Goal: Task Accomplishment & Management: Manage account settings

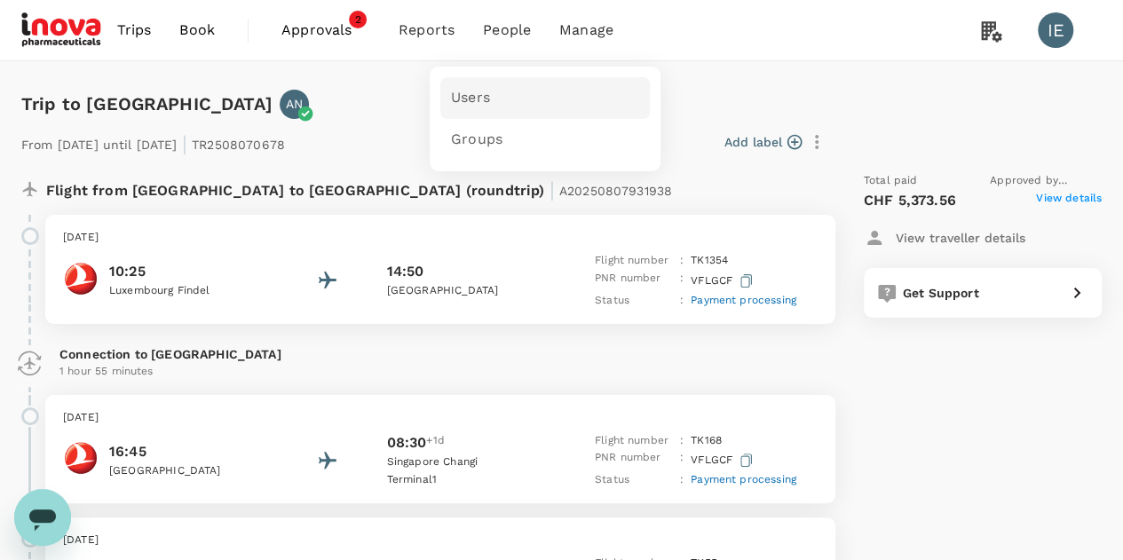
click at [466, 99] on span "Users" at bounding box center [470, 98] width 39 height 20
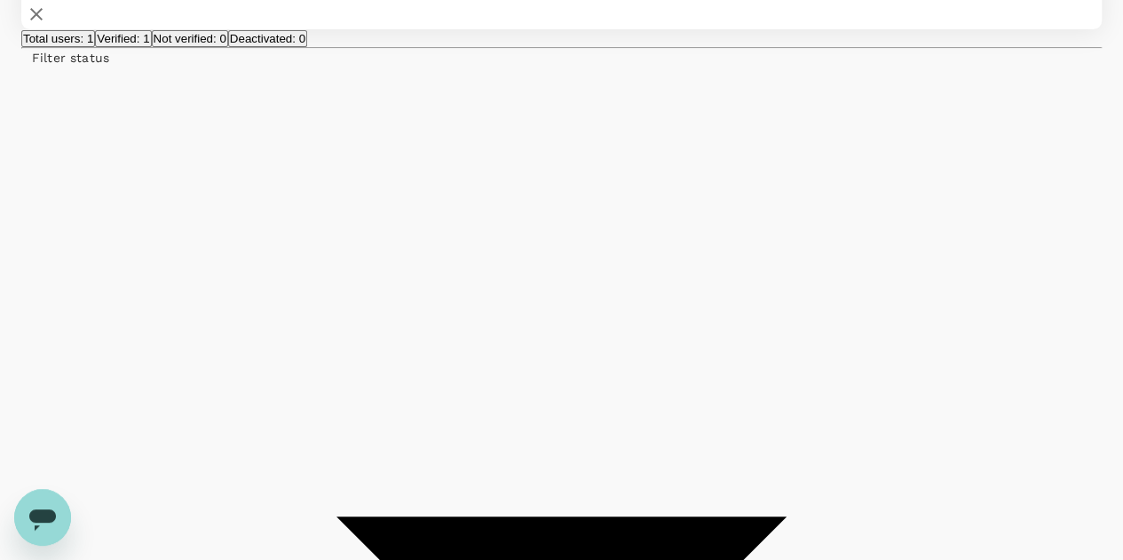
scroll to position [249, 0]
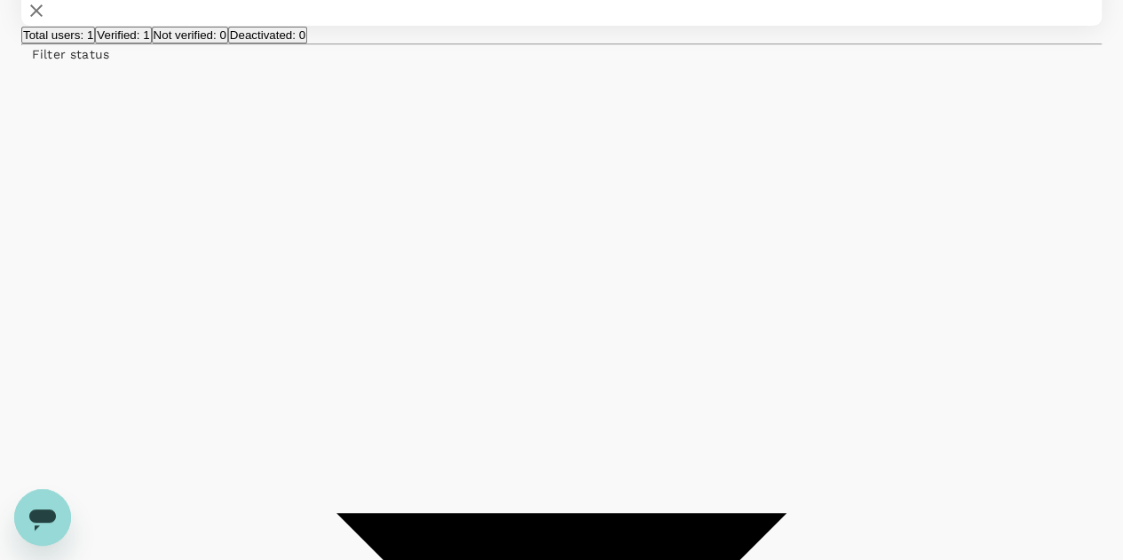
type input "alessia"
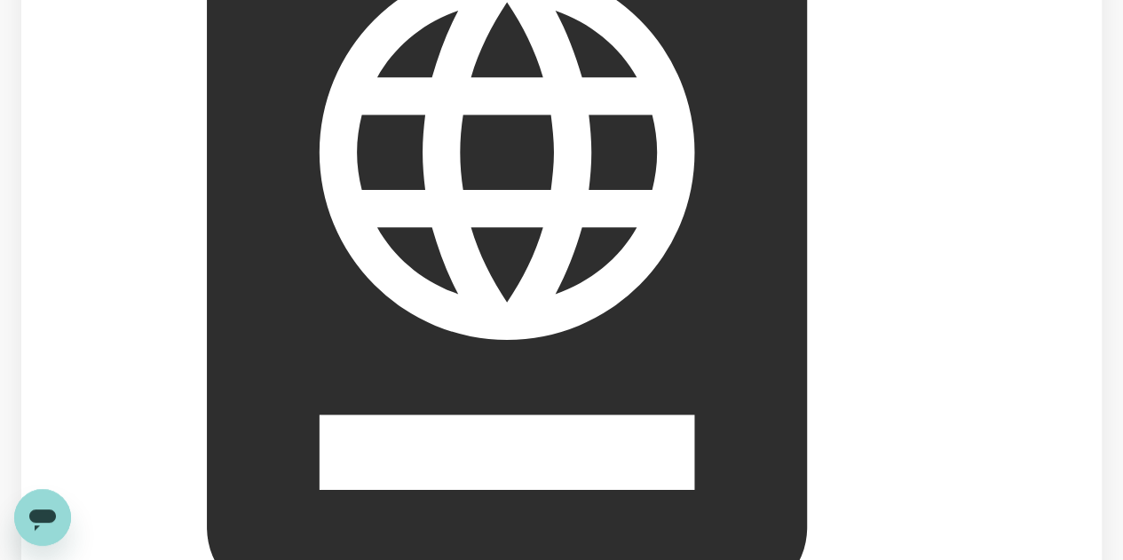
scroll to position [107, 0]
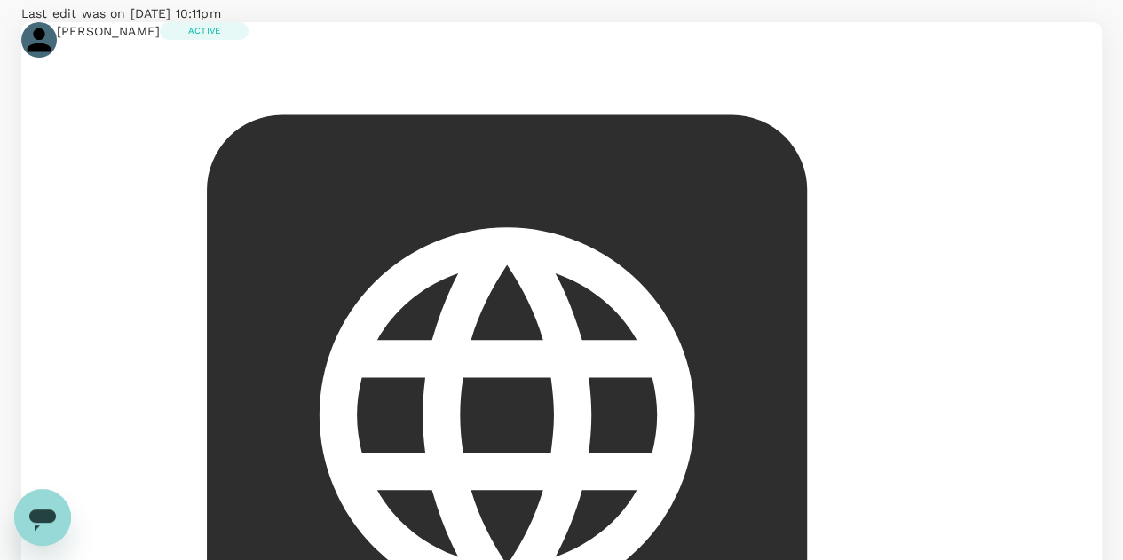
scroll to position [111, 0]
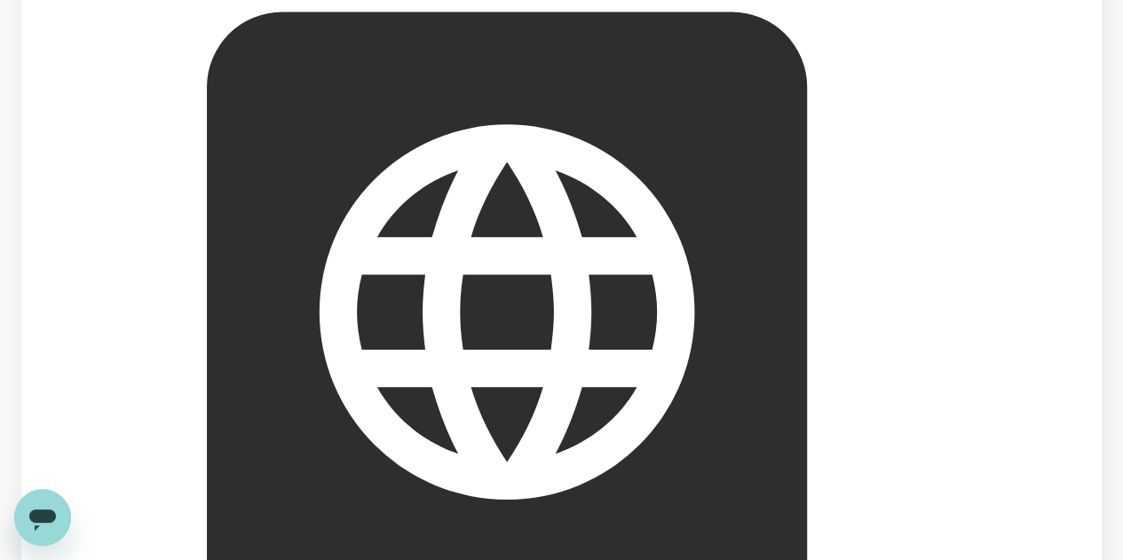
scroll to position [212, 0]
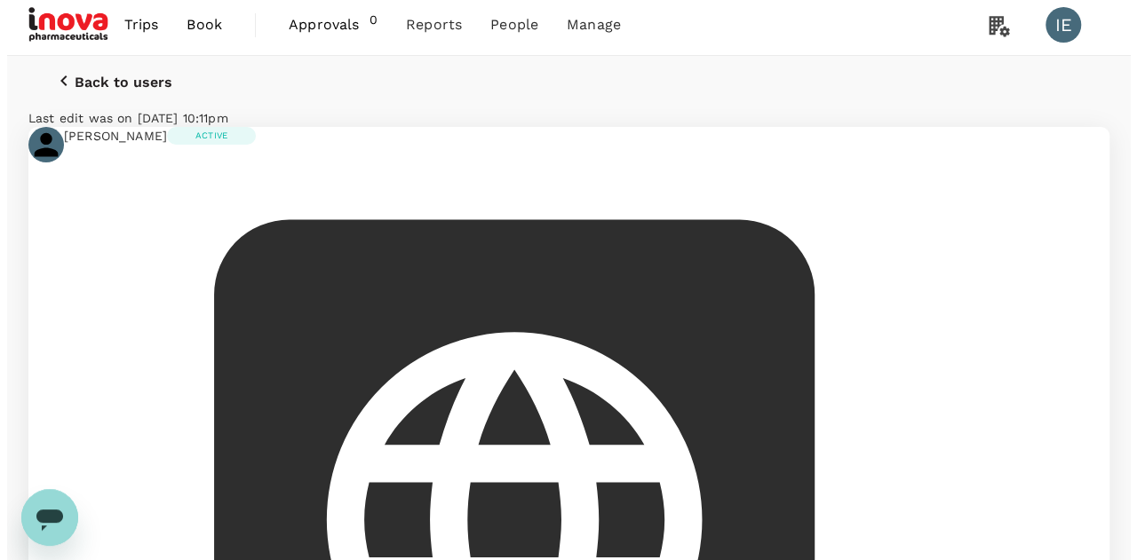
scroll to position [0, 0]
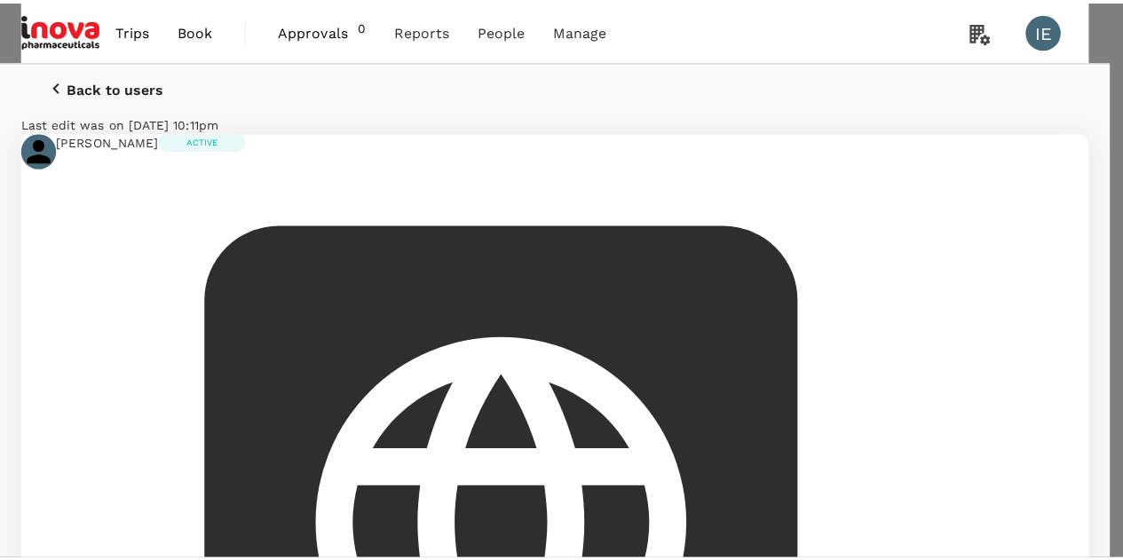
scroll to position [38, 0]
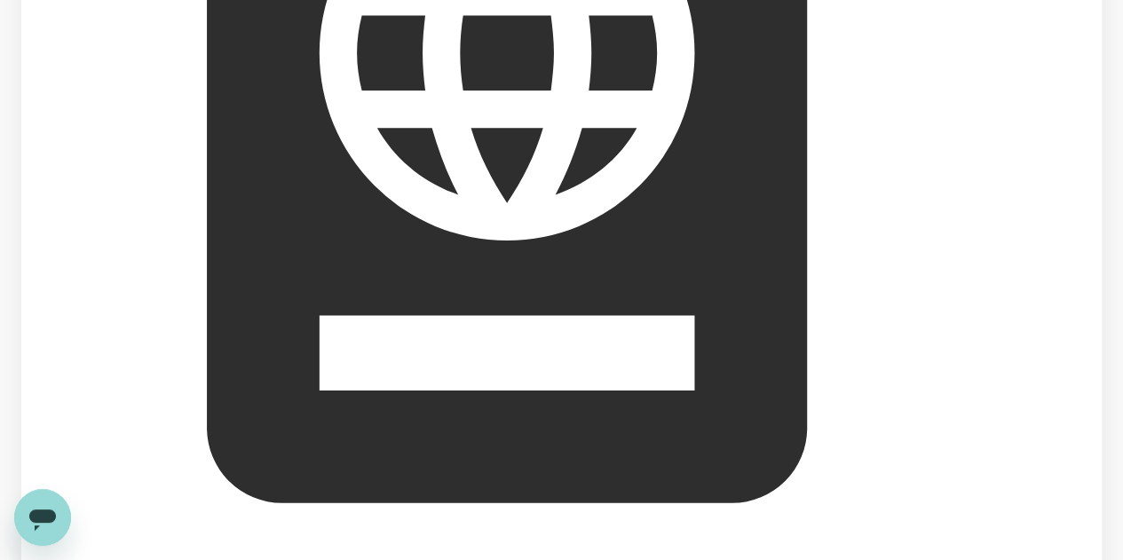
scroll to position [477, 0]
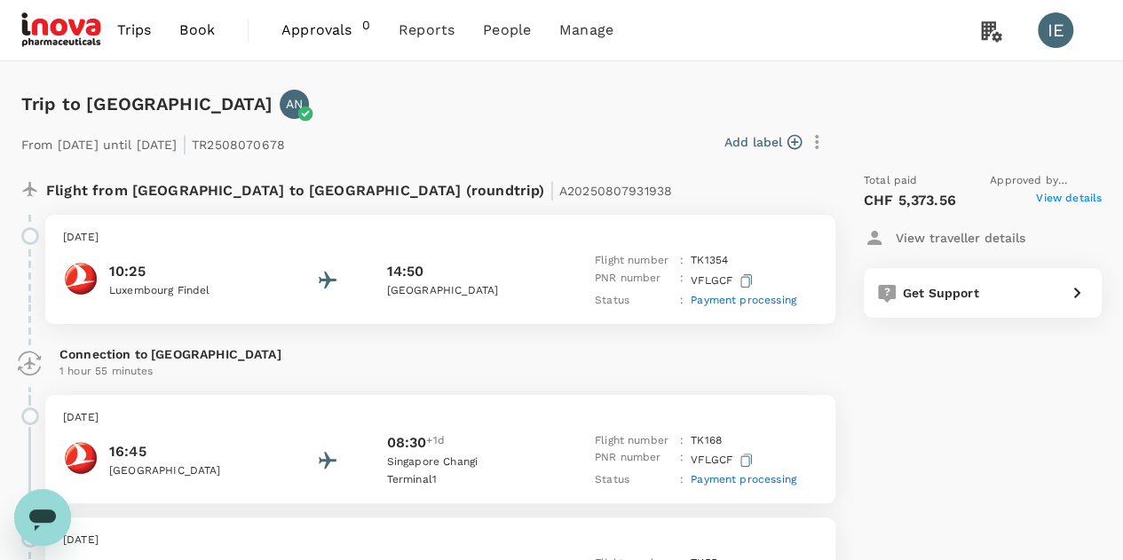
click at [1073, 197] on span "View details" at bounding box center [1069, 200] width 66 height 21
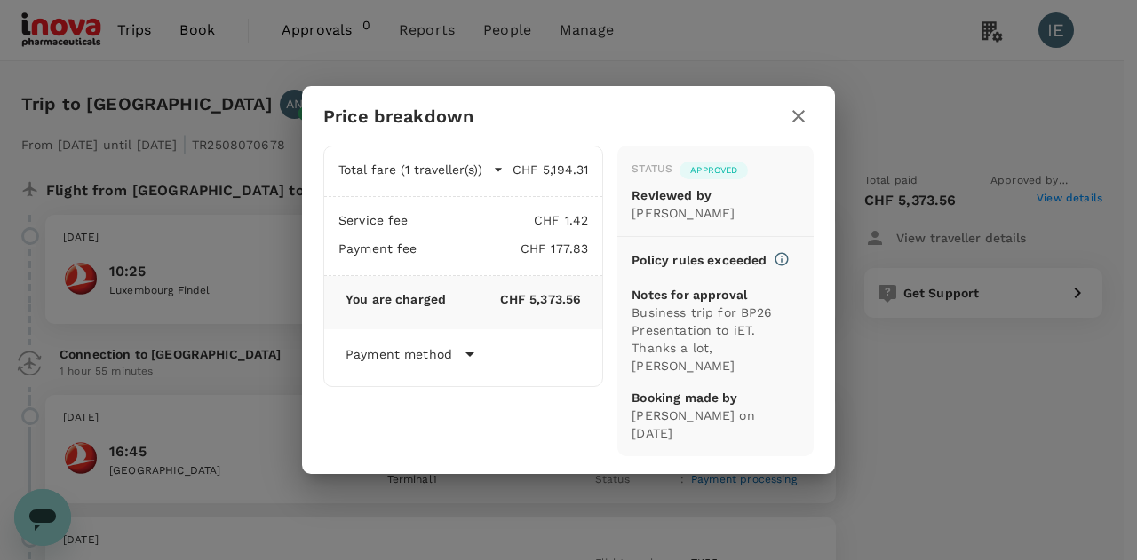
click at [461, 360] on icon at bounding box center [469, 354] width 21 height 21
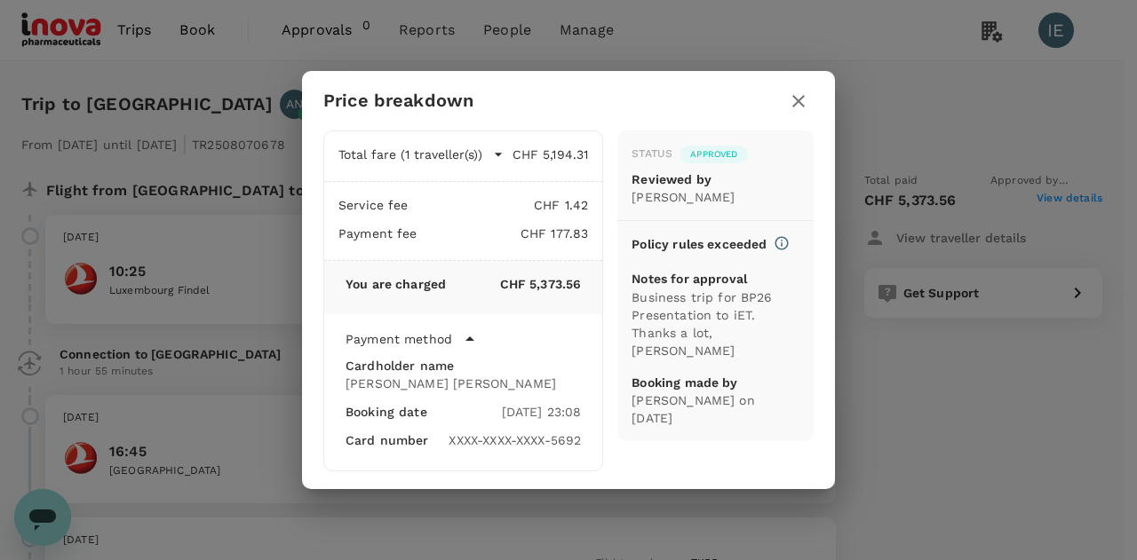
click at [799, 99] on icon "button" at bounding box center [798, 101] width 12 height 12
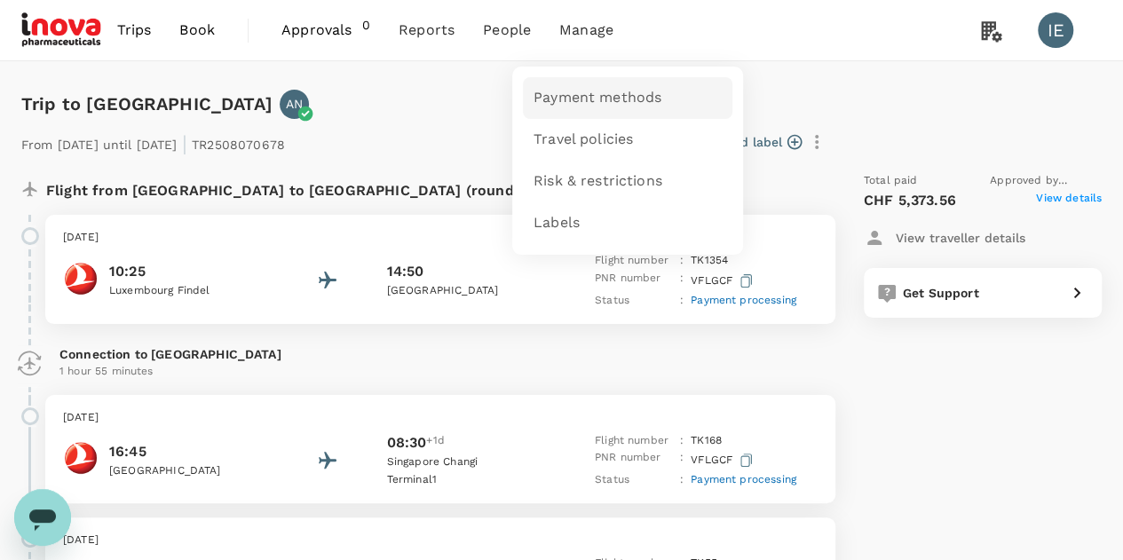
click at [588, 106] on span "Payment methods" at bounding box center [598, 98] width 128 height 20
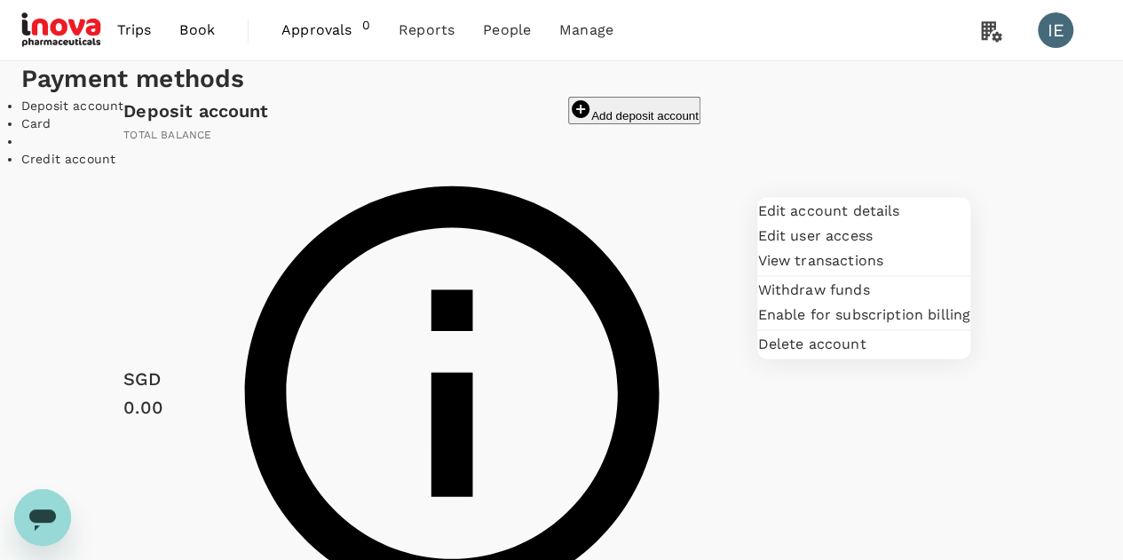
click at [588, 125] on div "Deposit account Add deposit account" at bounding box center [411, 111] width 577 height 28
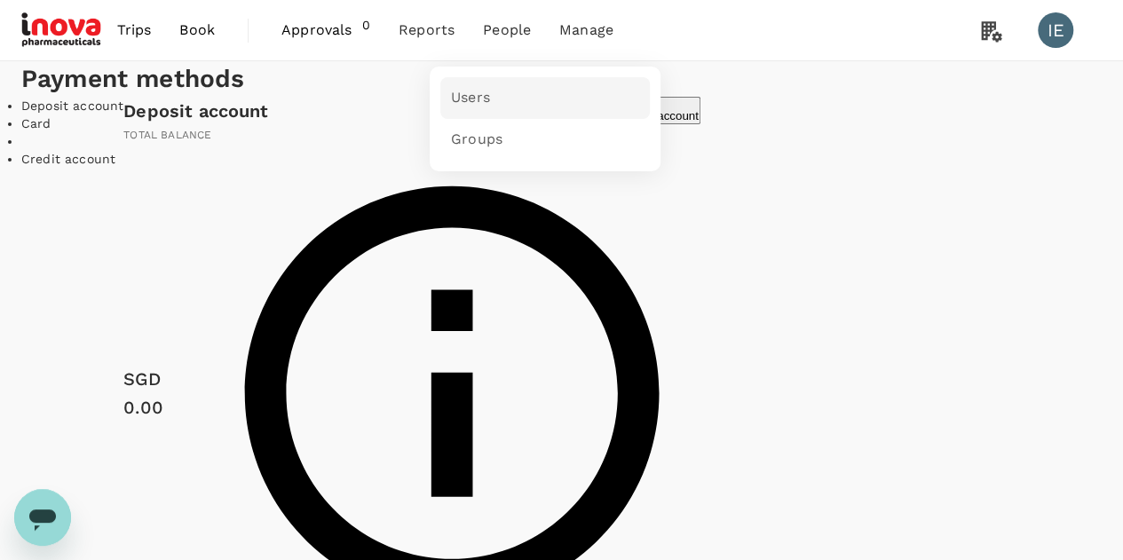
click at [467, 100] on span "Users" at bounding box center [470, 98] width 39 height 20
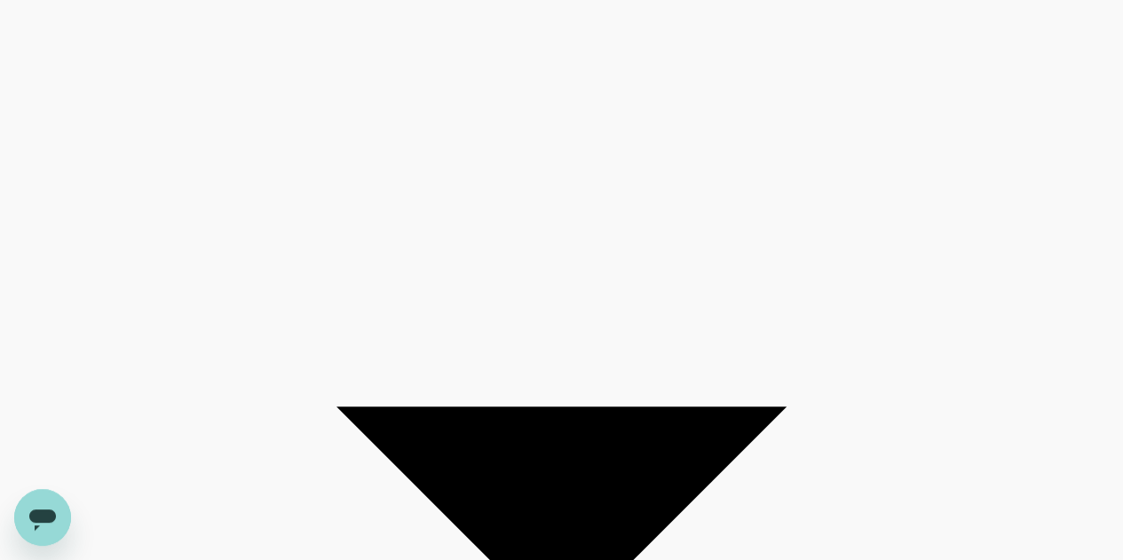
type input "aless"
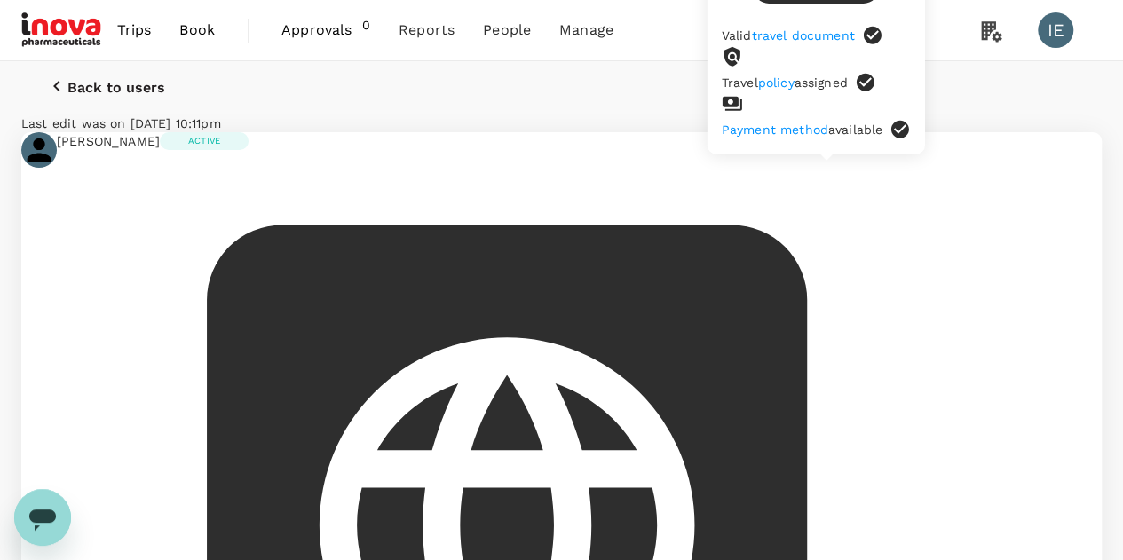
click at [828, 123] on link "Payment method" at bounding box center [775, 130] width 107 height 14
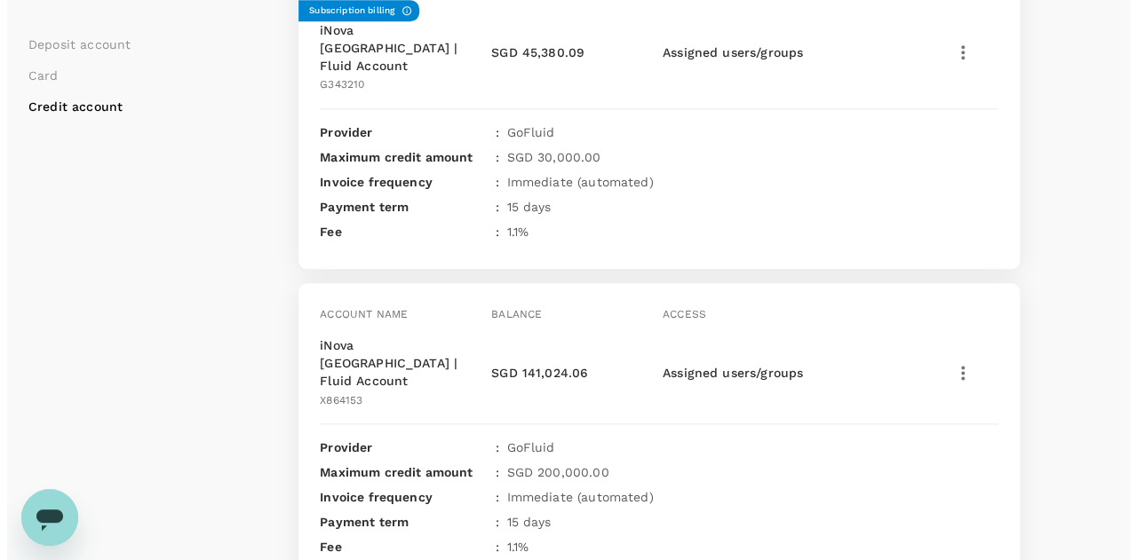
scroll to position [949, 0]
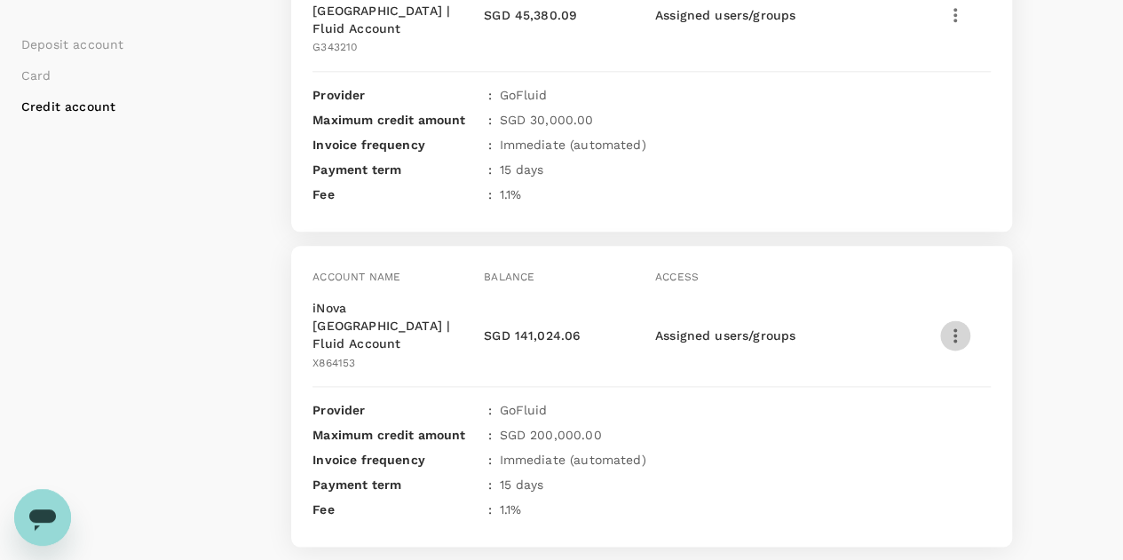
click at [954, 325] on icon "button" at bounding box center [955, 335] width 21 height 21
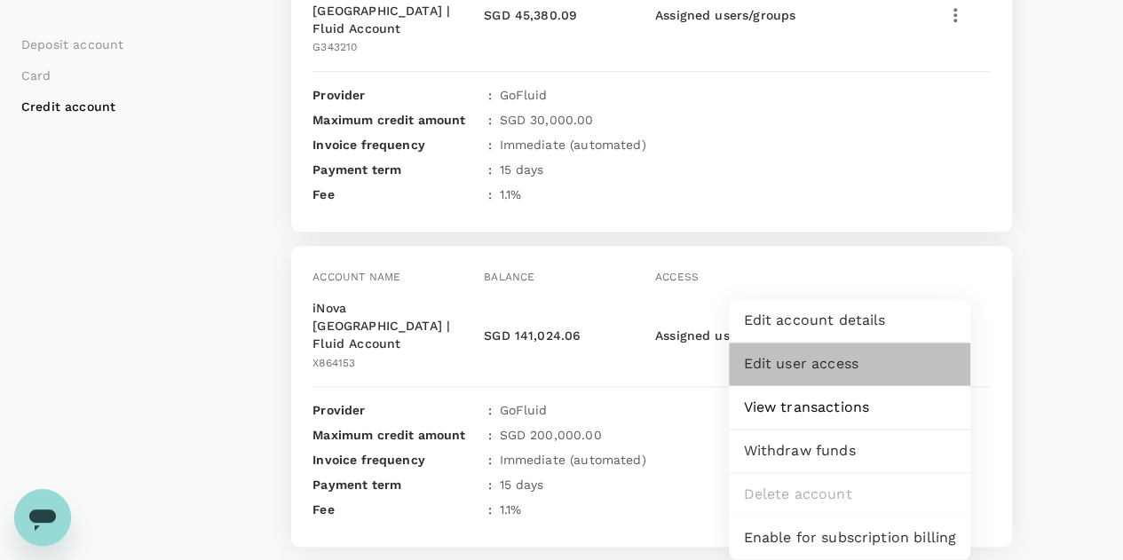
click at [766, 365] on span "Edit user access" at bounding box center [849, 363] width 213 height 21
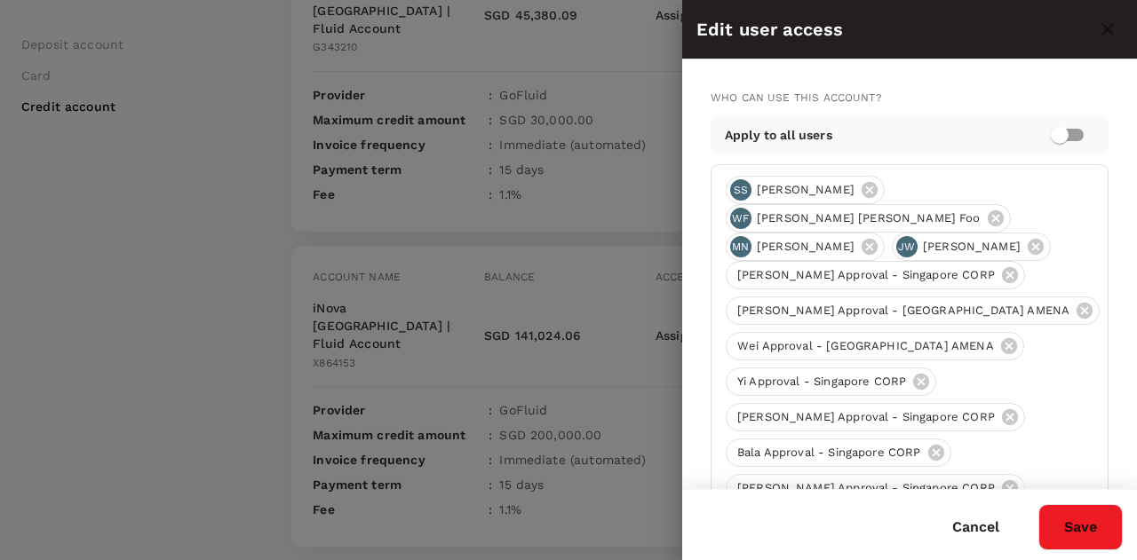
scroll to position [189, 0]
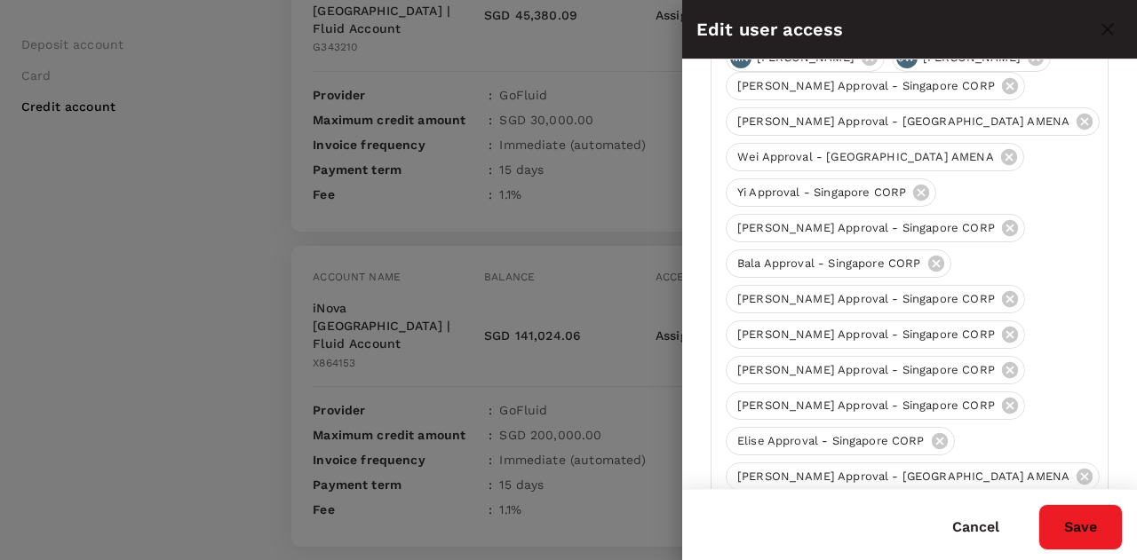
click at [805, 505] on p "Add more" at bounding box center [776, 514] width 59 height 18
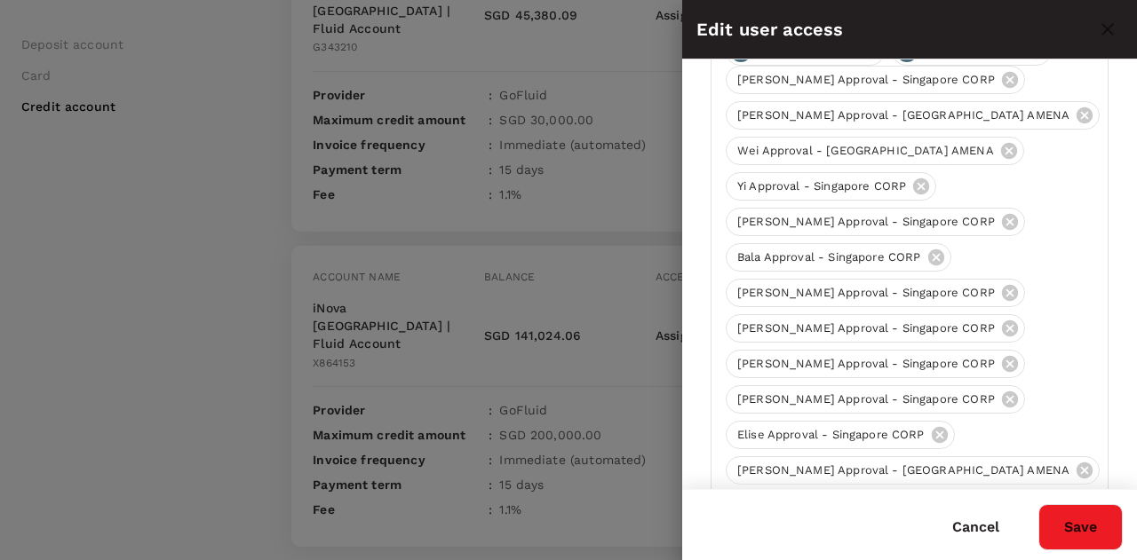
type input "alessia"
click at [1081, 527] on button "Save" at bounding box center [1080, 527] width 84 height 46
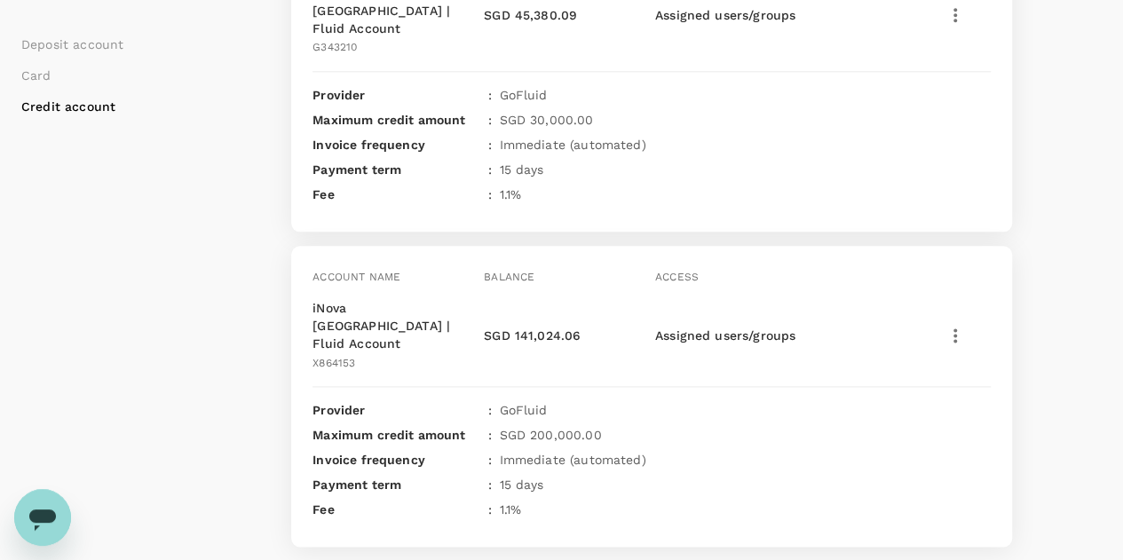
click at [957, 325] on icon "button" at bounding box center [955, 335] width 21 height 21
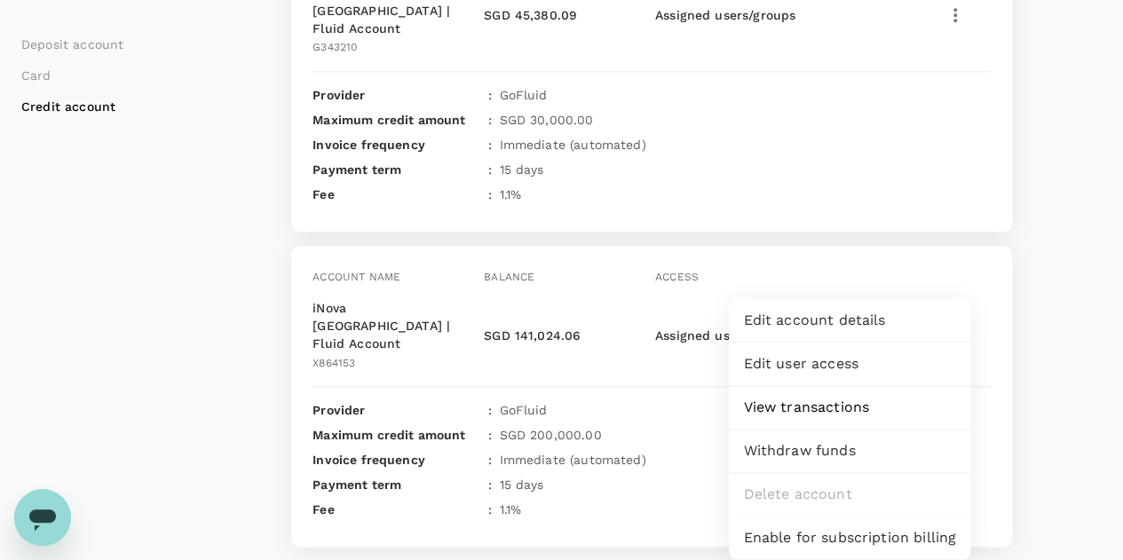
click at [816, 367] on span "Edit user access" at bounding box center [849, 363] width 213 height 21
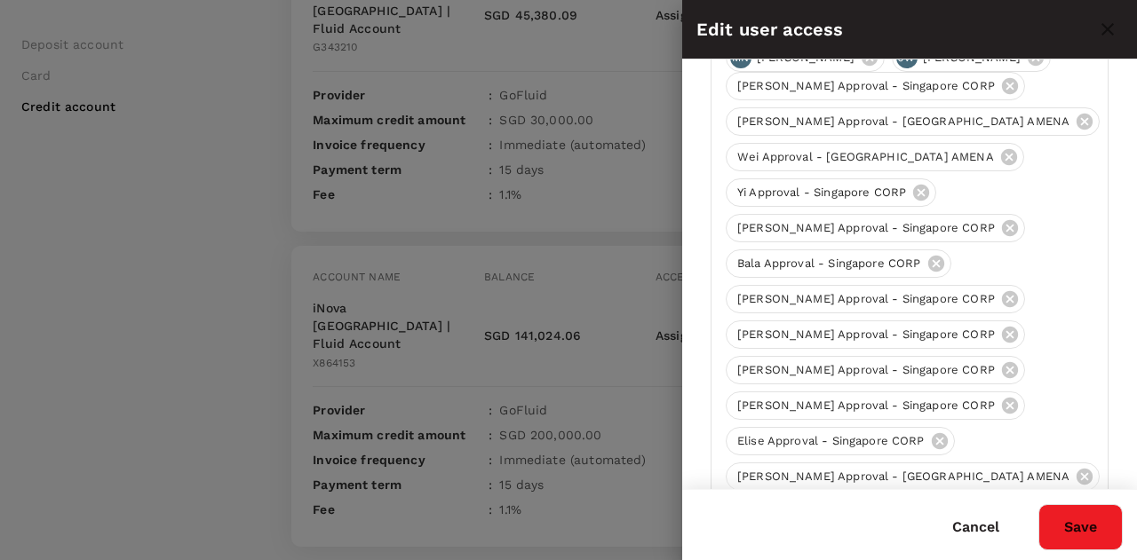
click at [805, 505] on p "Add more" at bounding box center [776, 514] width 59 height 18
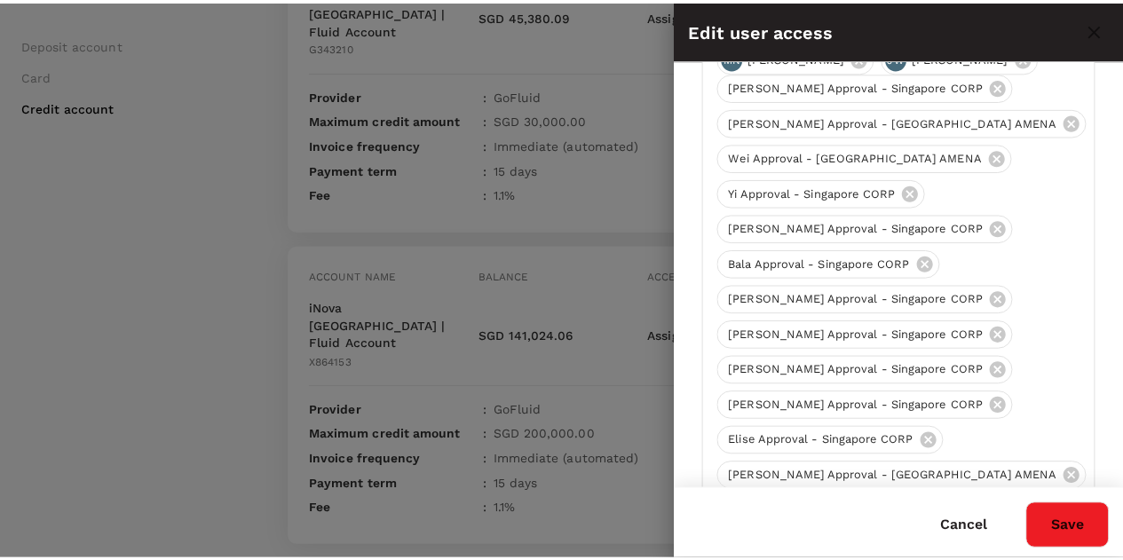
scroll to position [195, 0]
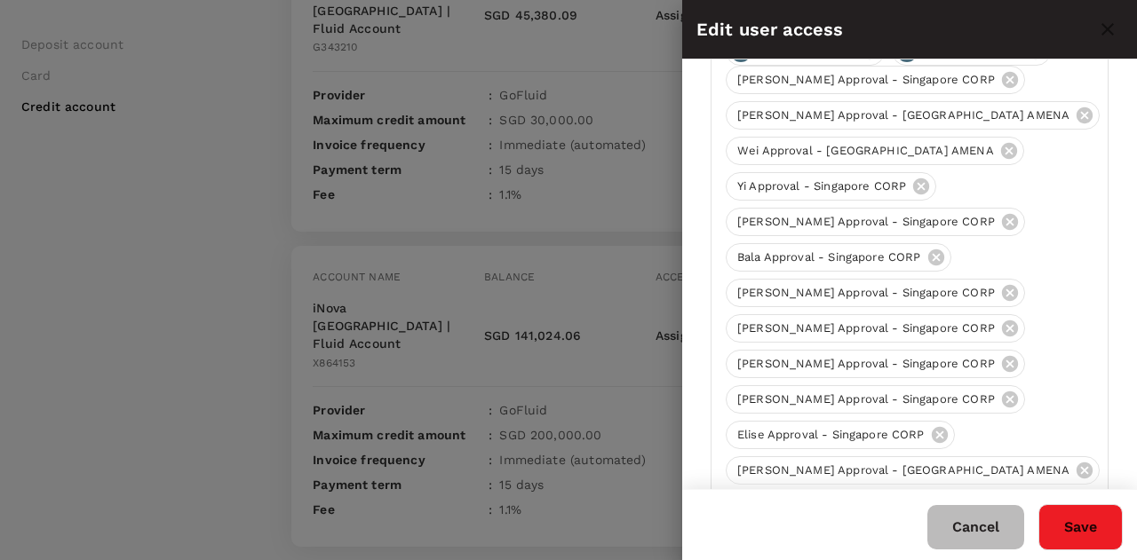
click at [975, 528] on button "Cancel" at bounding box center [975, 527] width 97 height 44
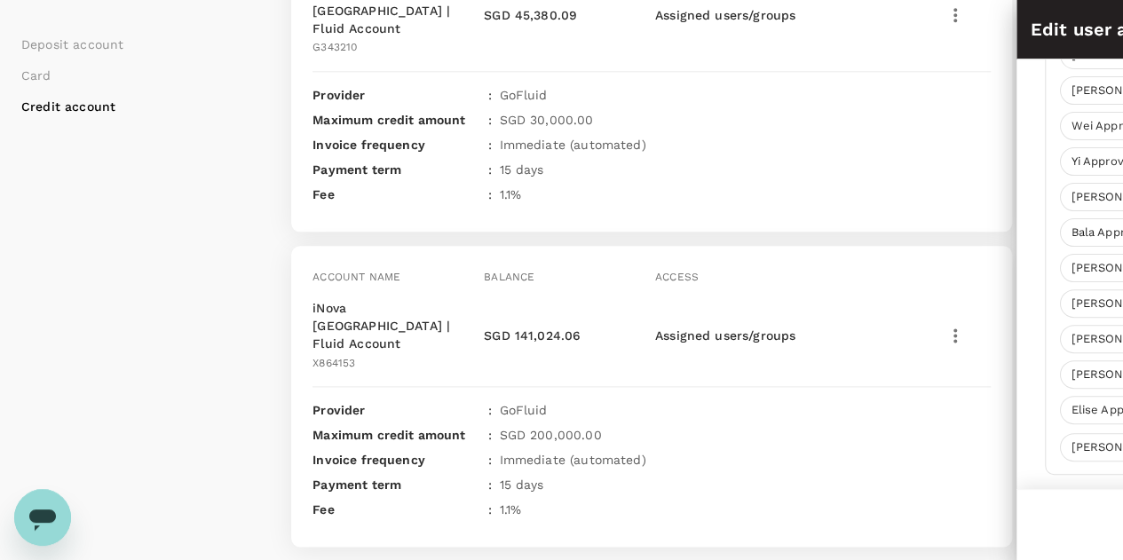
scroll to position [0, 0]
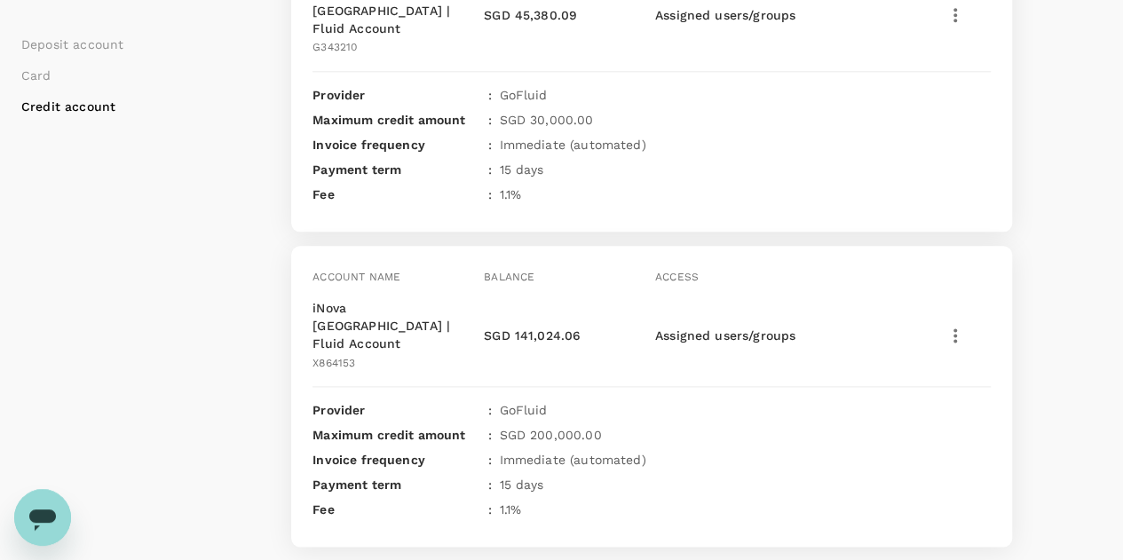
click at [955, 329] on icon "button" at bounding box center [956, 336] width 4 height 14
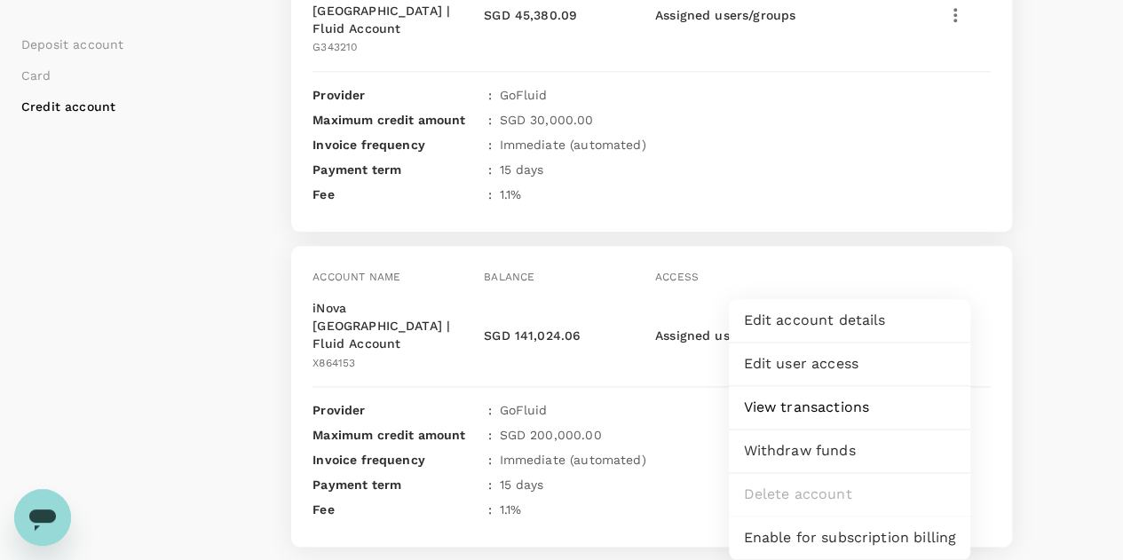
click at [790, 401] on span "View transactions" at bounding box center [849, 407] width 213 height 21
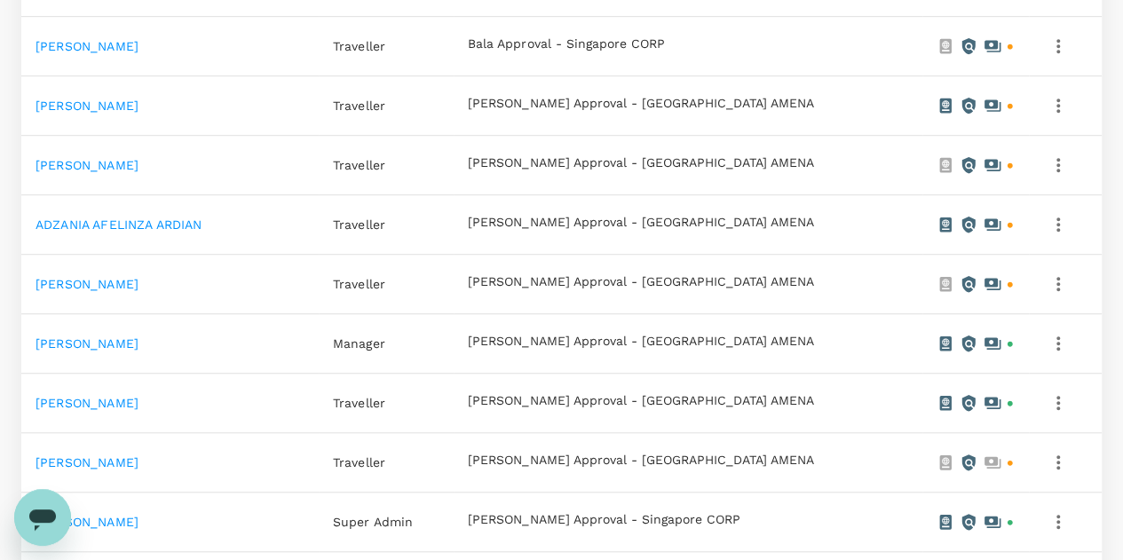
scroll to position [1066, 0]
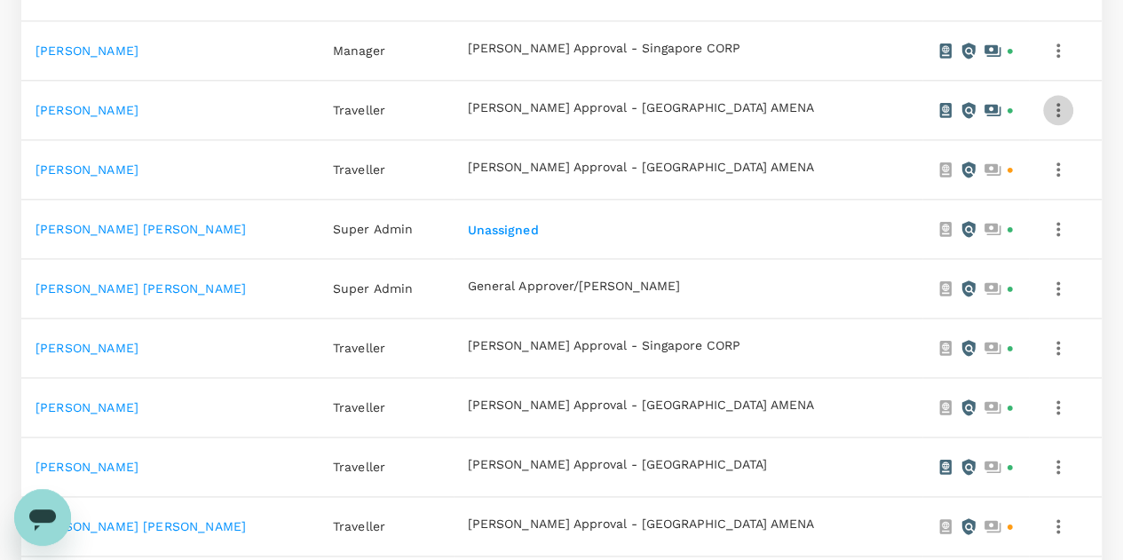
click at [1048, 113] on icon "button" at bounding box center [1058, 109] width 21 height 21
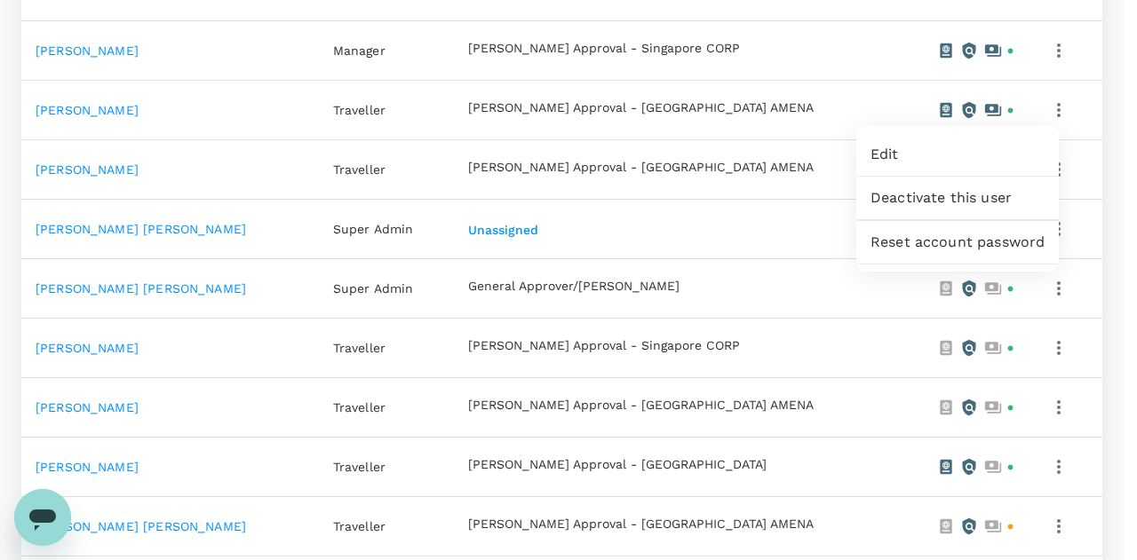
click at [925, 110] on div at bounding box center [568, 280] width 1137 height 560
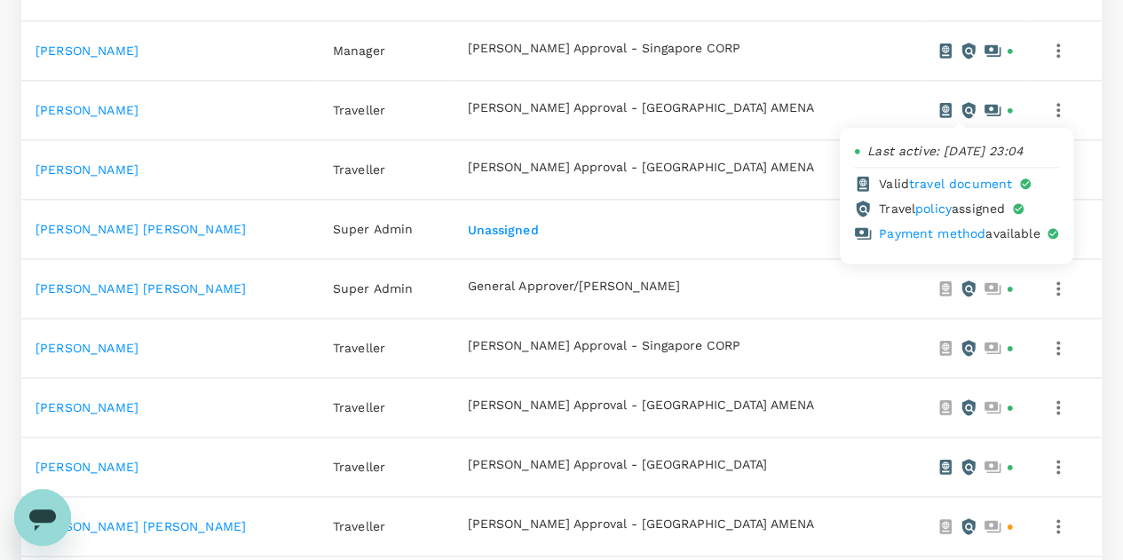
click at [897, 234] on link "Payment method" at bounding box center [932, 233] width 107 height 14
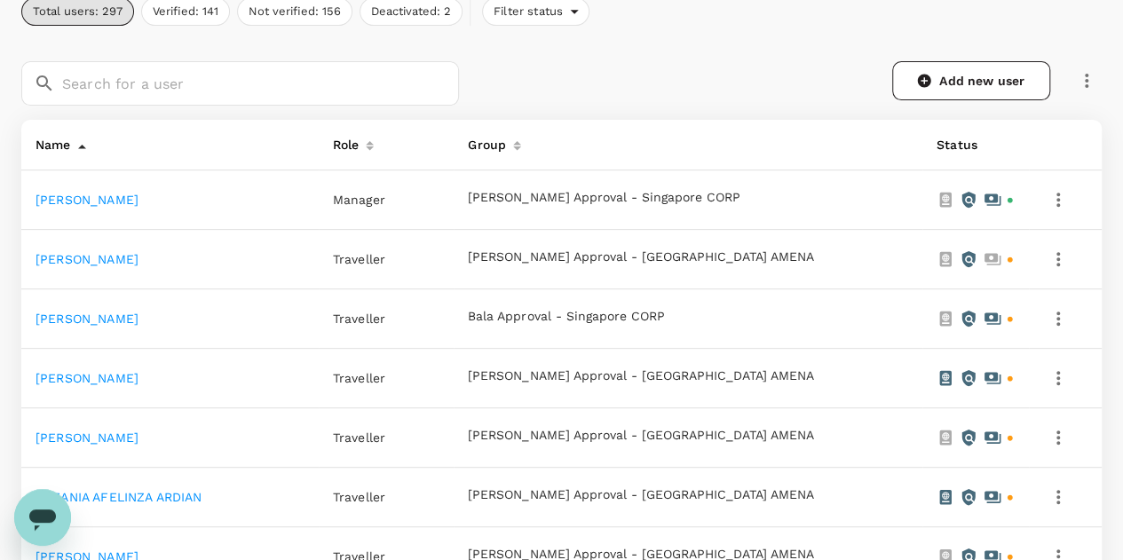
scroll to position [0, 0]
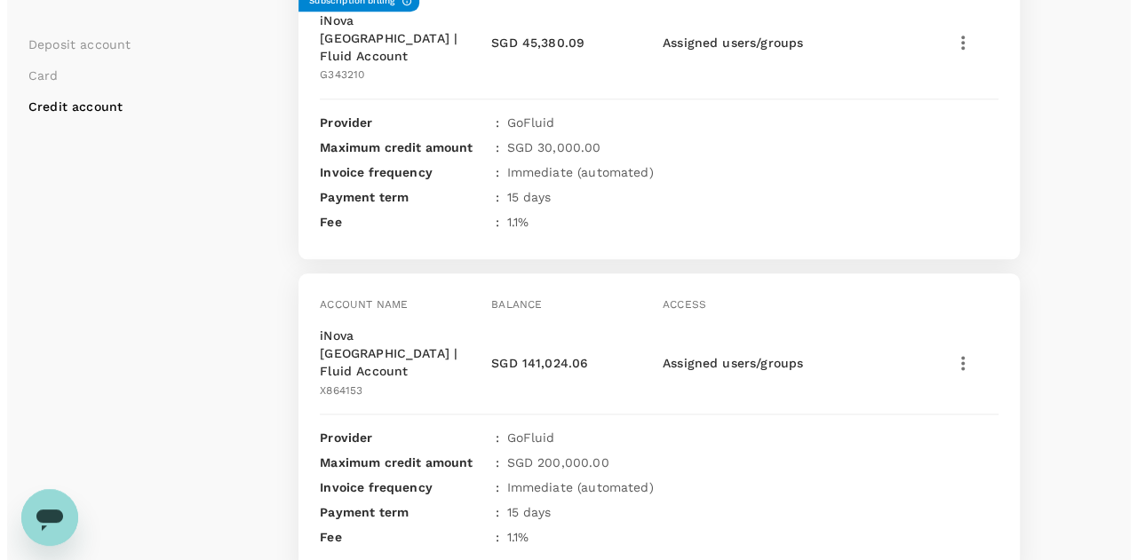
scroll to position [949, 0]
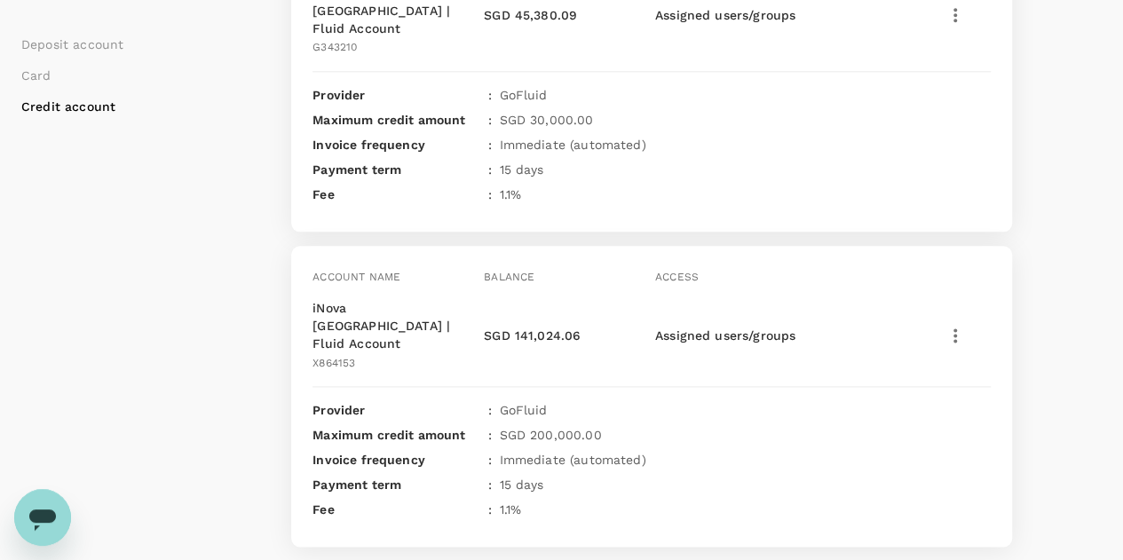
click at [380, 299] on p "iNova Singapore | Fluid Account" at bounding box center [395, 325] width 164 height 53
click at [953, 325] on icon "button" at bounding box center [955, 335] width 21 height 21
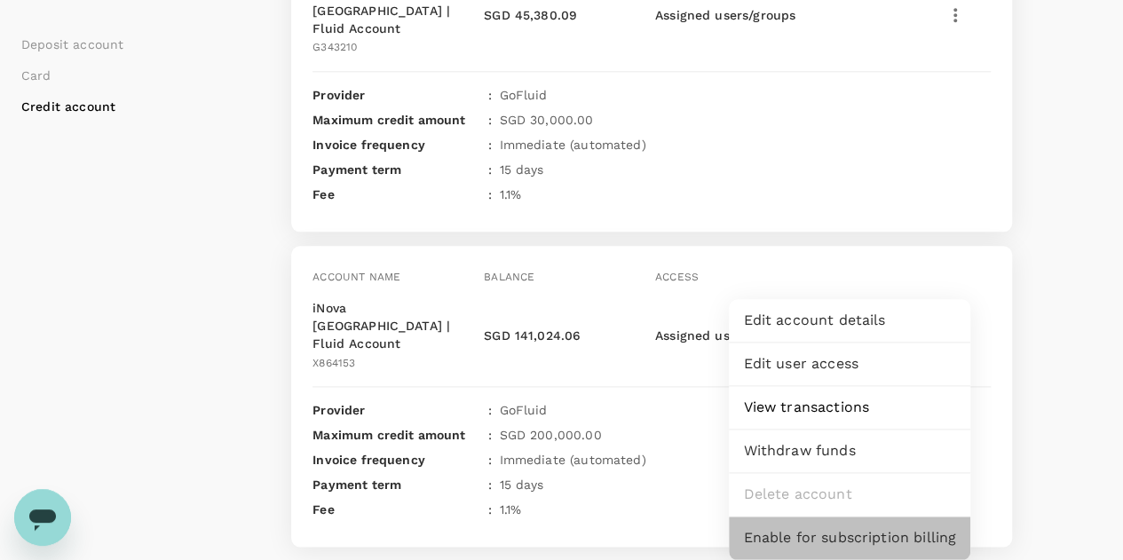
click at [810, 537] on span "Enable for subscription billing" at bounding box center [849, 538] width 213 height 21
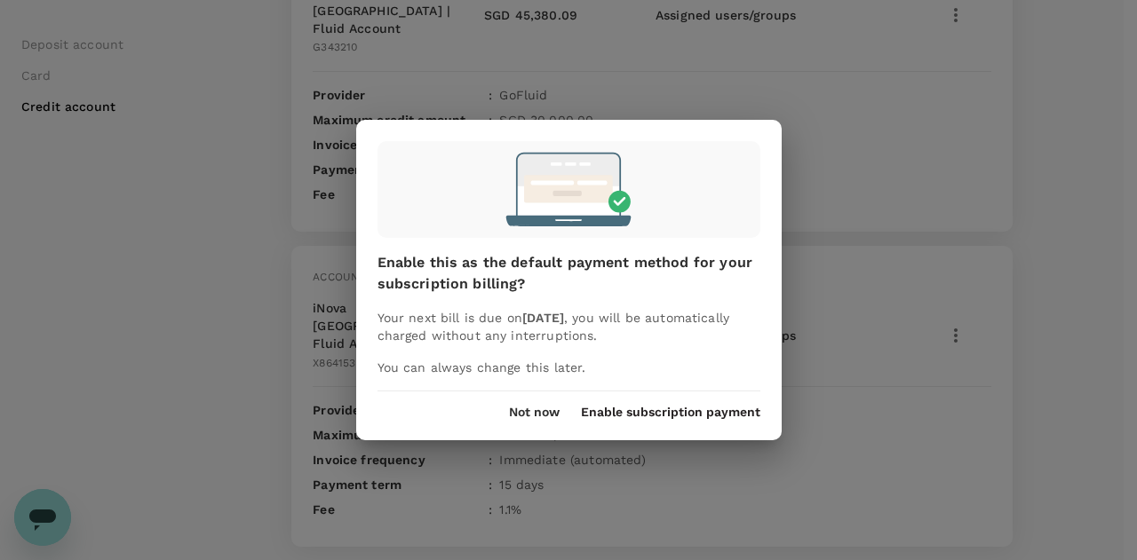
click at [547, 414] on button "Not now" at bounding box center [534, 413] width 51 height 14
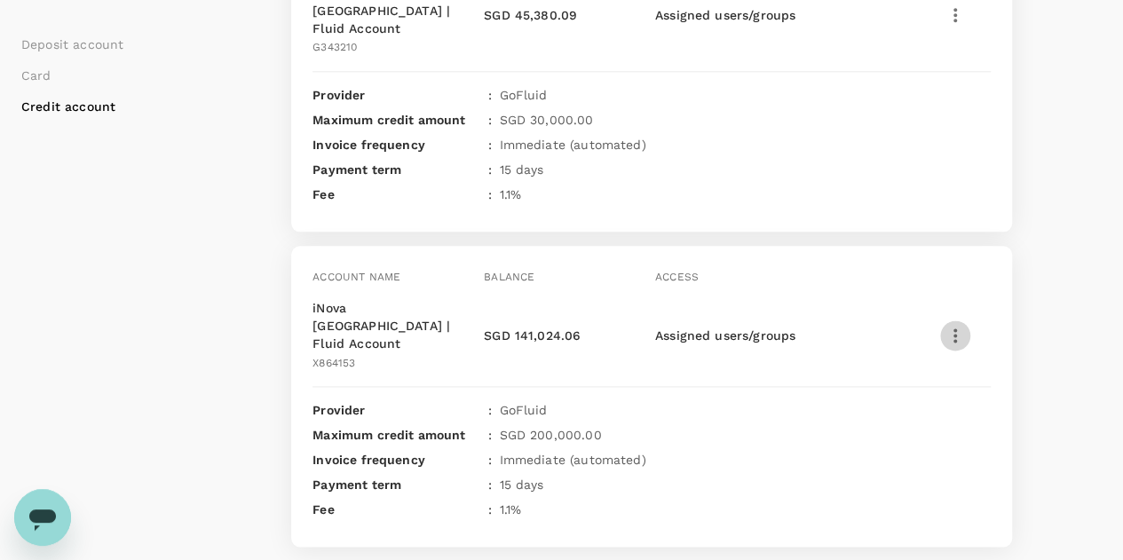
click at [953, 325] on icon "button" at bounding box center [955, 335] width 21 height 21
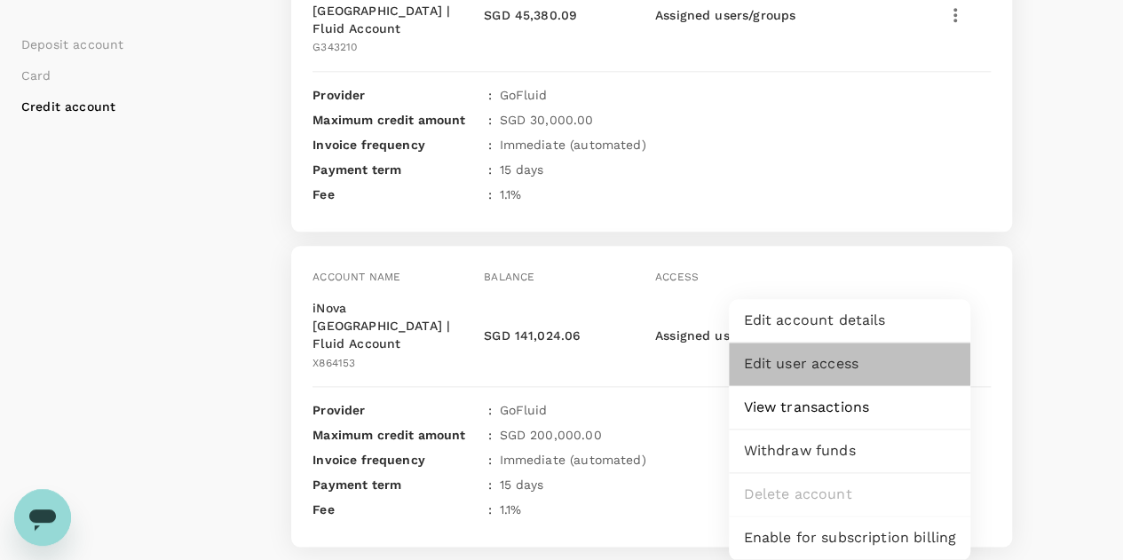
click at [824, 358] on span "Edit user access" at bounding box center [849, 363] width 213 height 21
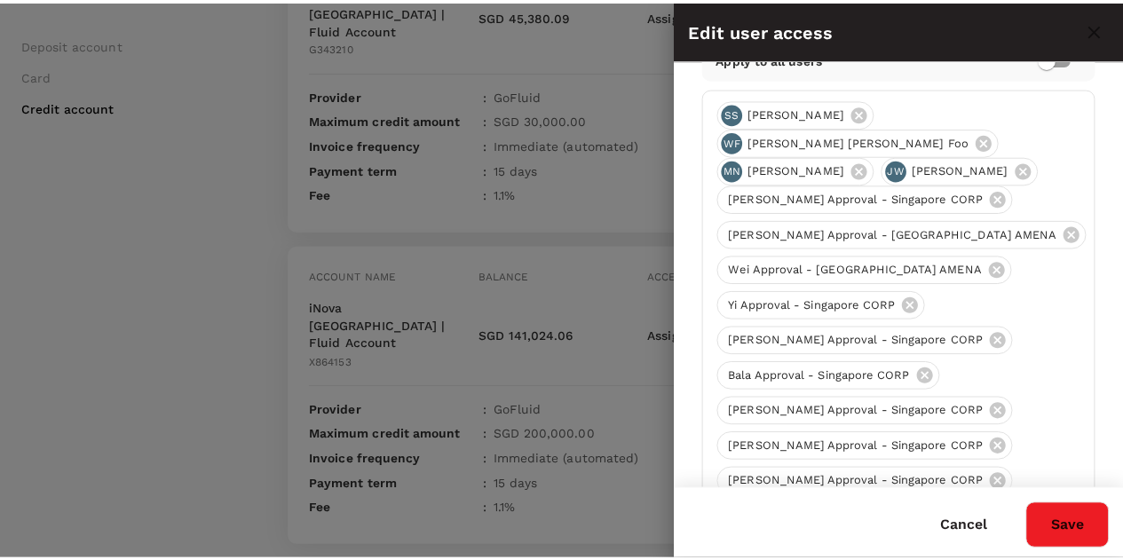
scroll to position [0, 0]
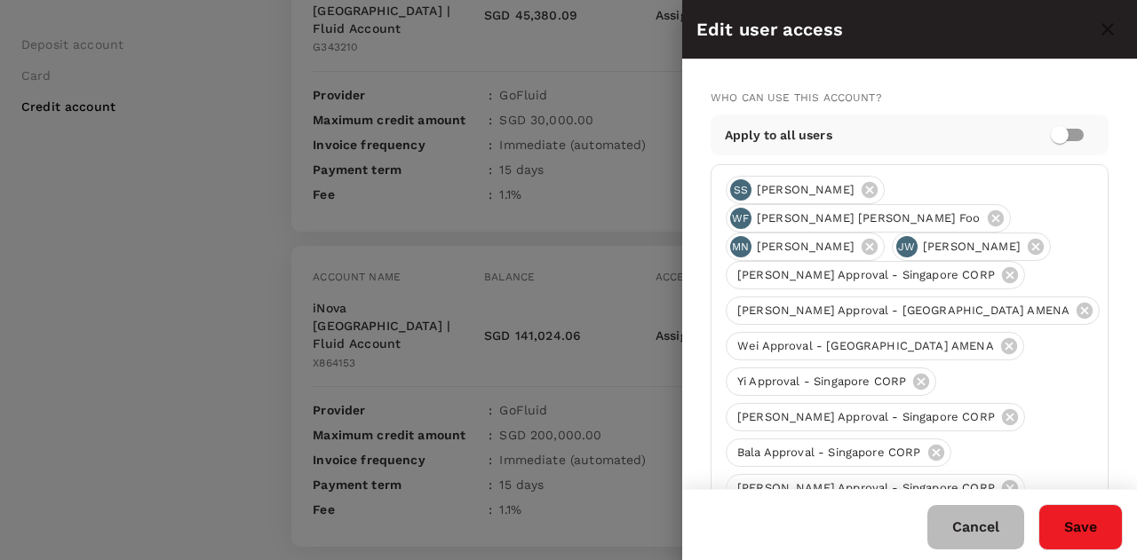
click at [1000, 518] on button "Cancel" at bounding box center [975, 527] width 97 height 44
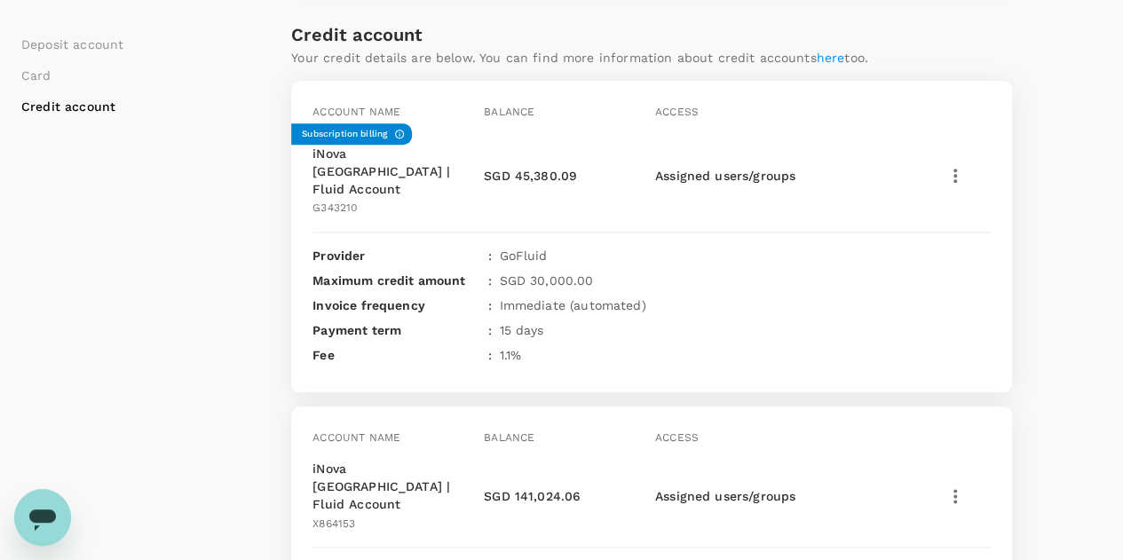
scroll to position [799, 0]
